Goal: Task Accomplishment & Management: Manage account settings

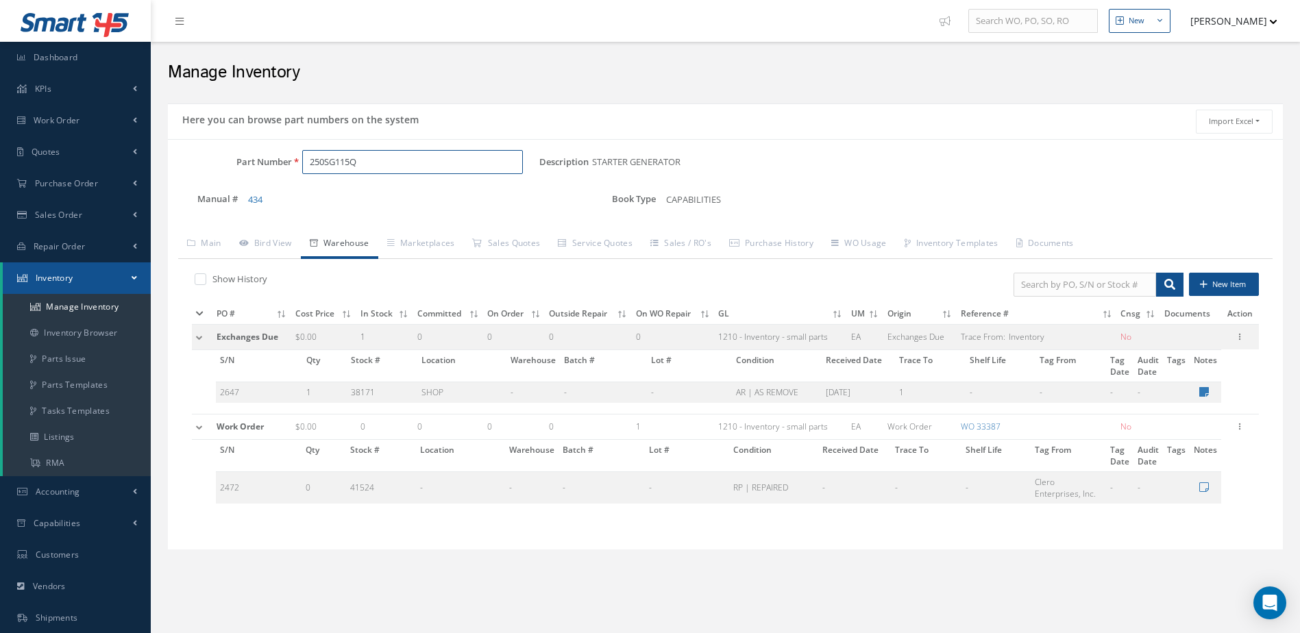
drag, startPoint x: 404, startPoint y: 162, endPoint x: 302, endPoint y: 199, distance: 108.6
click at [302, 199] on div "Part Number 250SG115Q Description STARTER GENERATOR Alternates Manual # 434 Boo…" at bounding box center [725, 186] width 1115 height 73
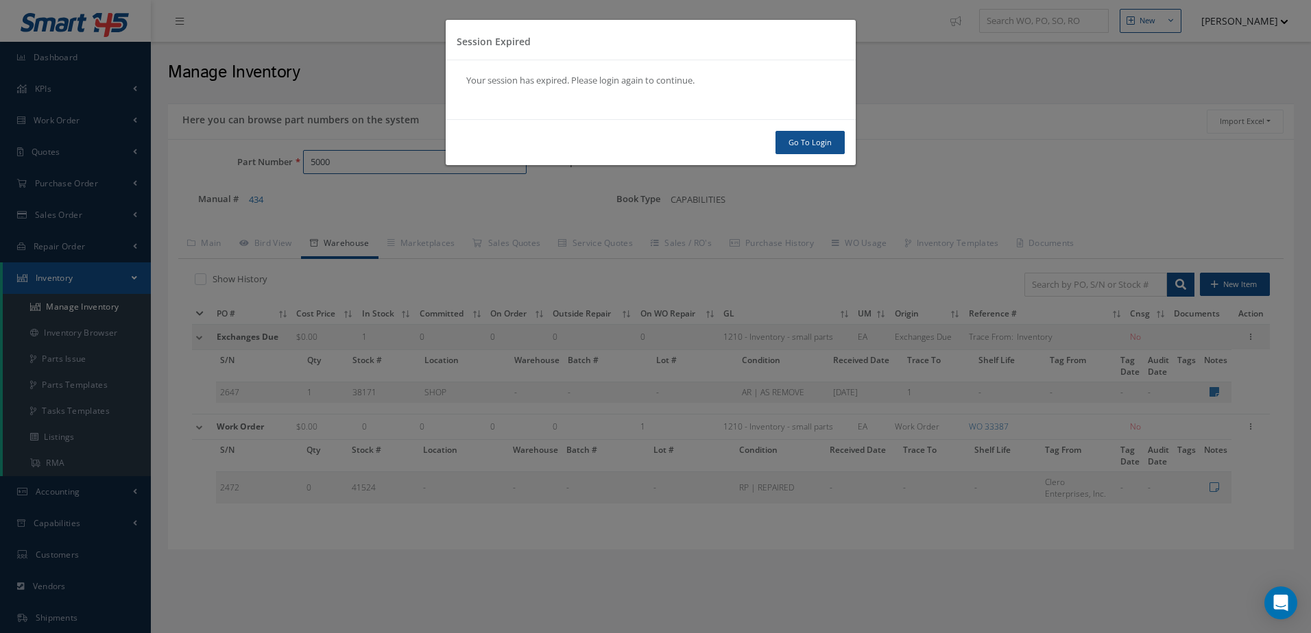
type input "5000"
click at [804, 136] on link "Go To Login" at bounding box center [809, 143] width 69 height 24
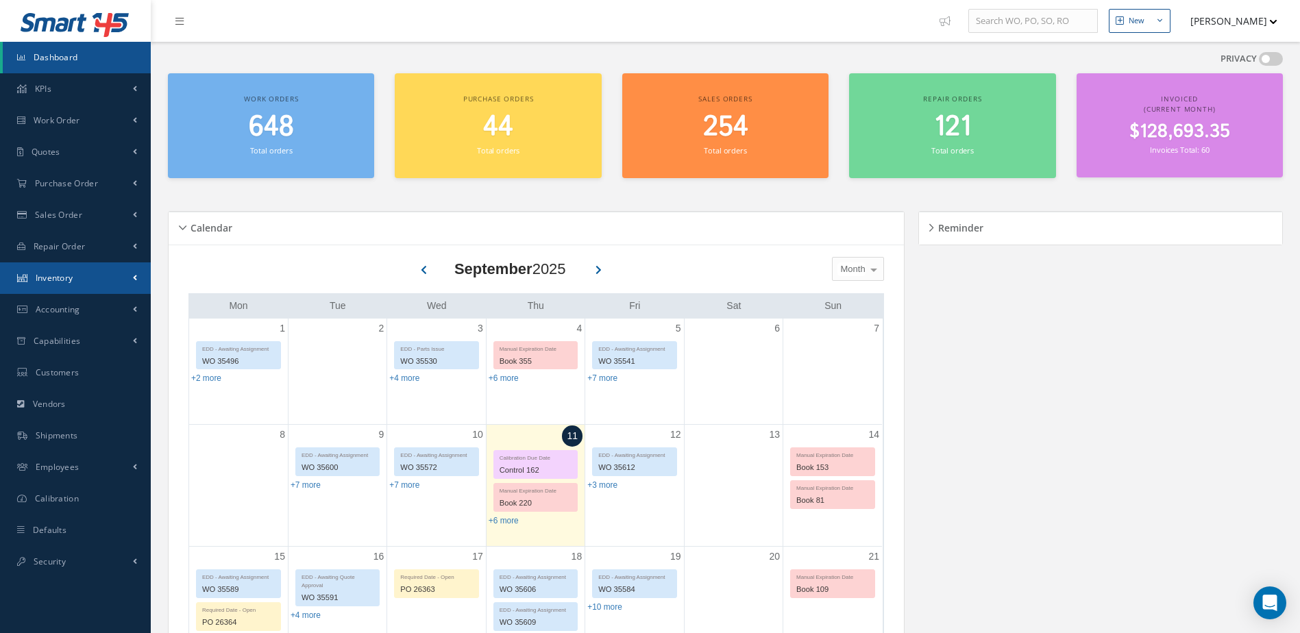
click at [72, 279] on span "Inventory" at bounding box center [55, 278] width 38 height 12
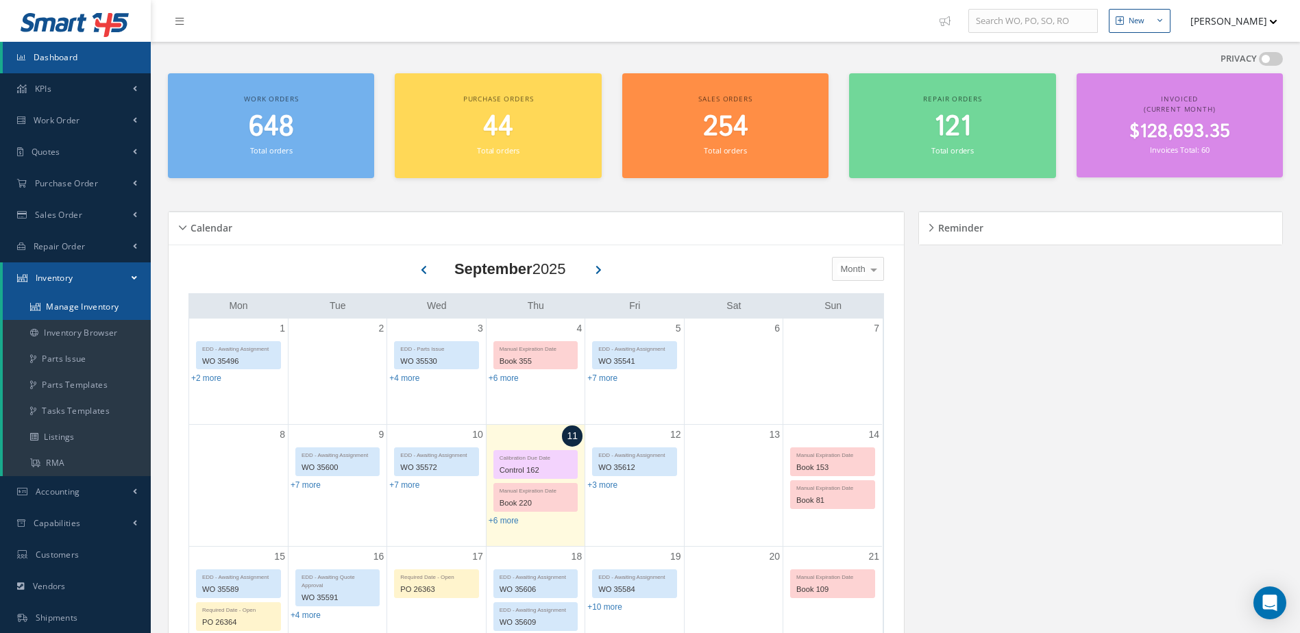
click at [71, 304] on link "Manage Inventory" at bounding box center [77, 307] width 148 height 26
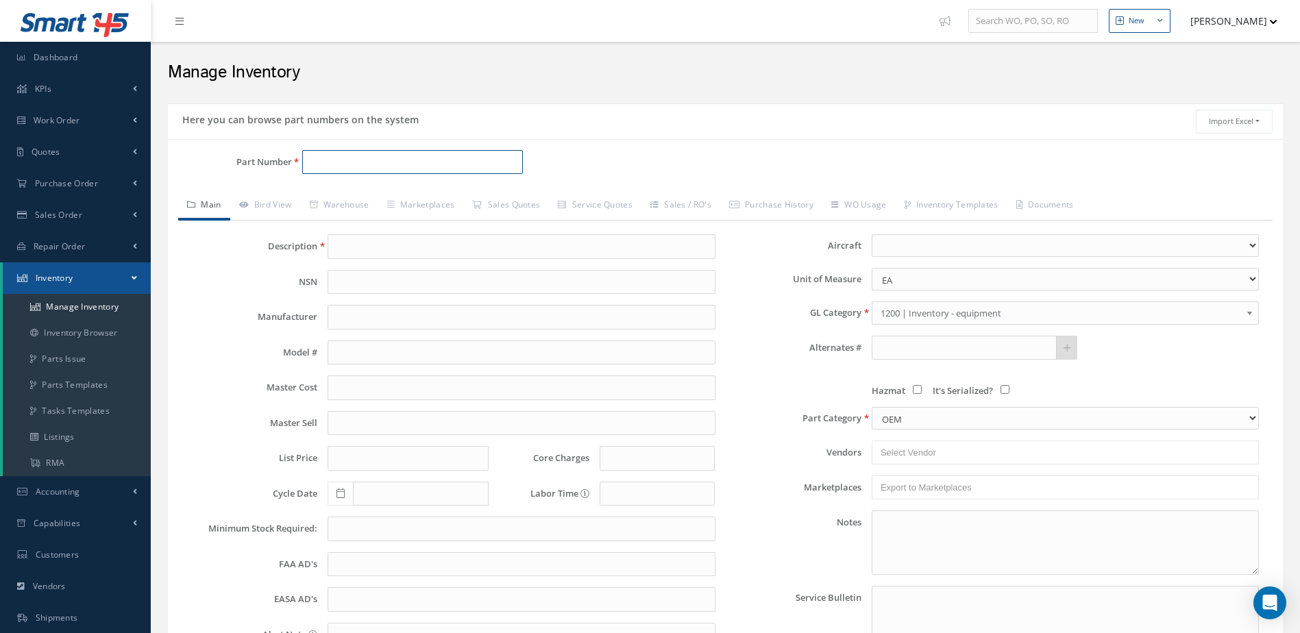
click at [411, 158] on input "Part Number" at bounding box center [412, 162] width 221 height 25
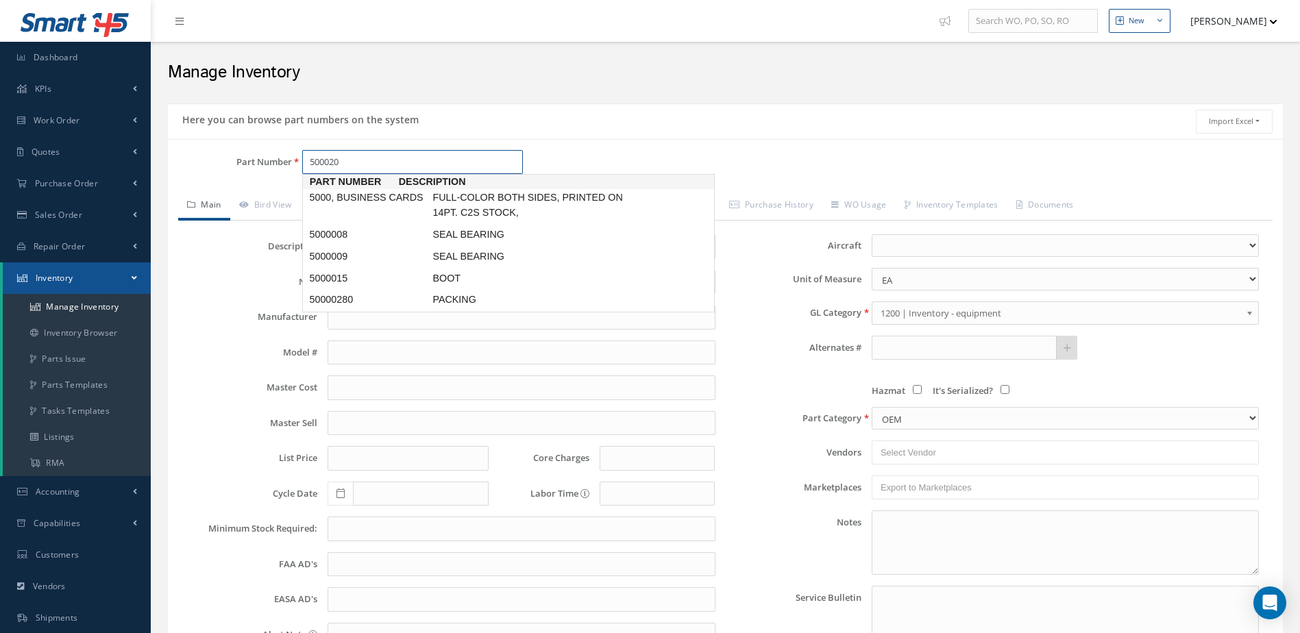
type input "5000207"
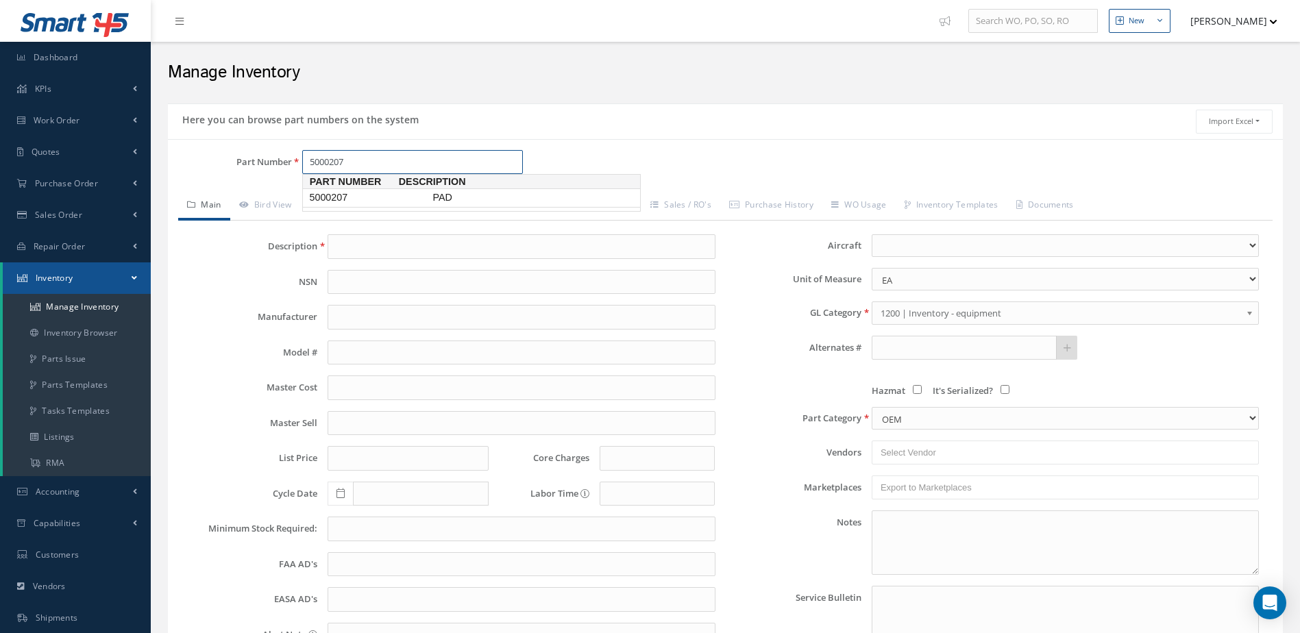
click at [392, 197] on span "5000207" at bounding box center [367, 198] width 123 height 14
type input "PAD"
type input "9.11"
type input "11.84"
type input "15.78"
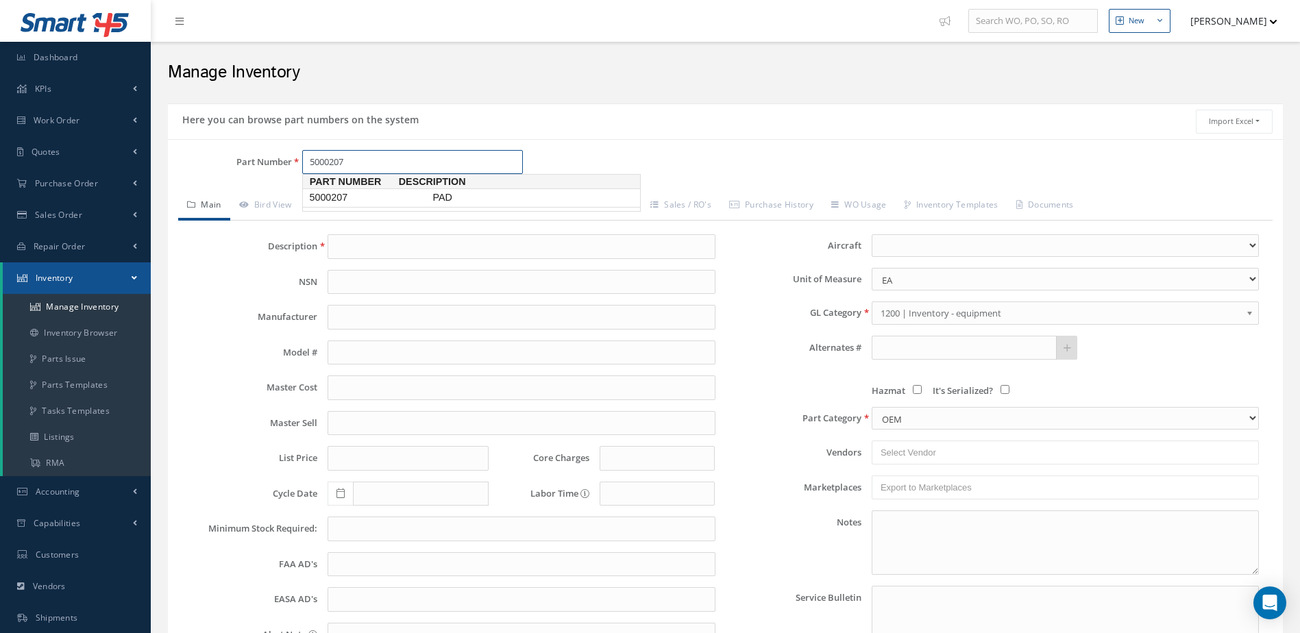
type input "0.00"
select select
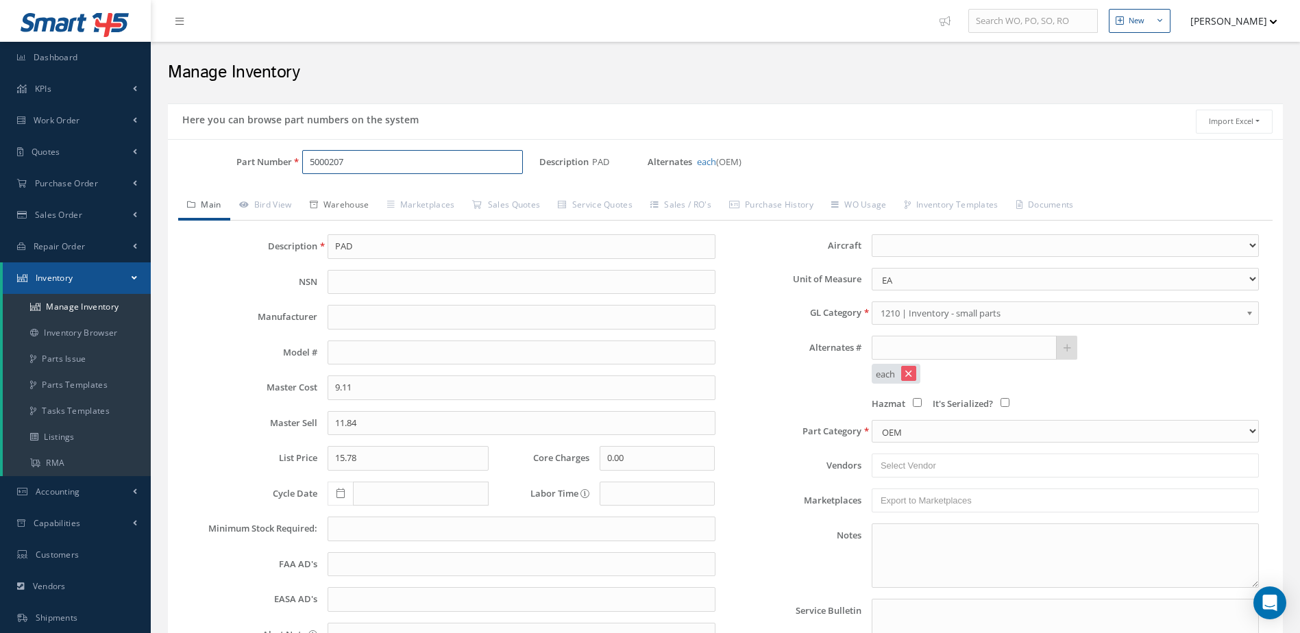
type input "5000207"
click at [345, 206] on link "Warehouse" at bounding box center [339, 206] width 77 height 29
